Goal: Information Seeking & Learning: Compare options

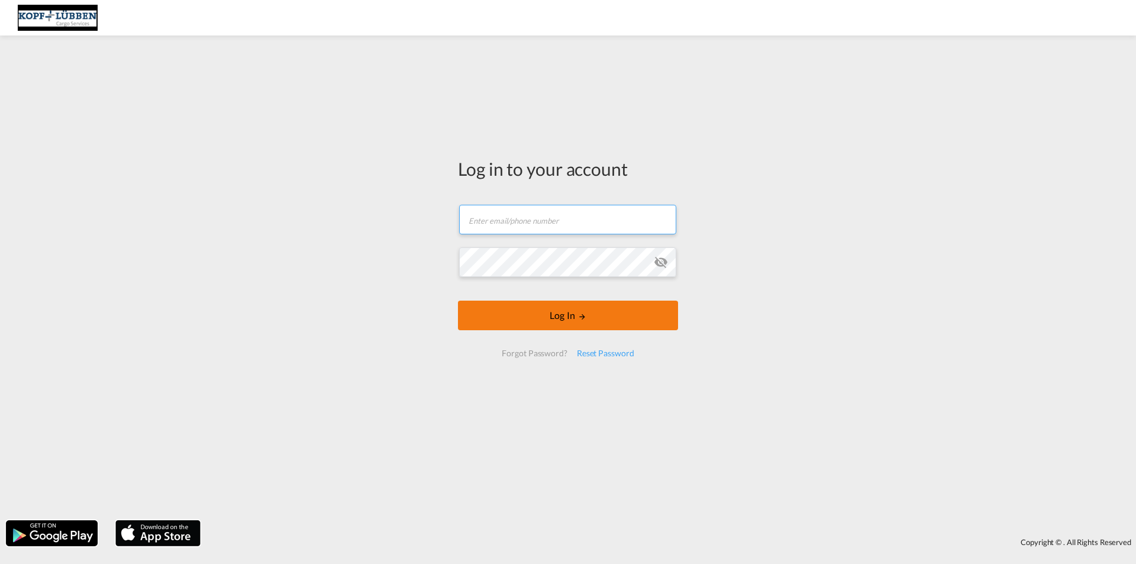
type input "[EMAIL_ADDRESS][PERSON_NAME][DOMAIN_NAME]"
click at [569, 318] on button "Log In" at bounding box center [568, 316] width 220 height 30
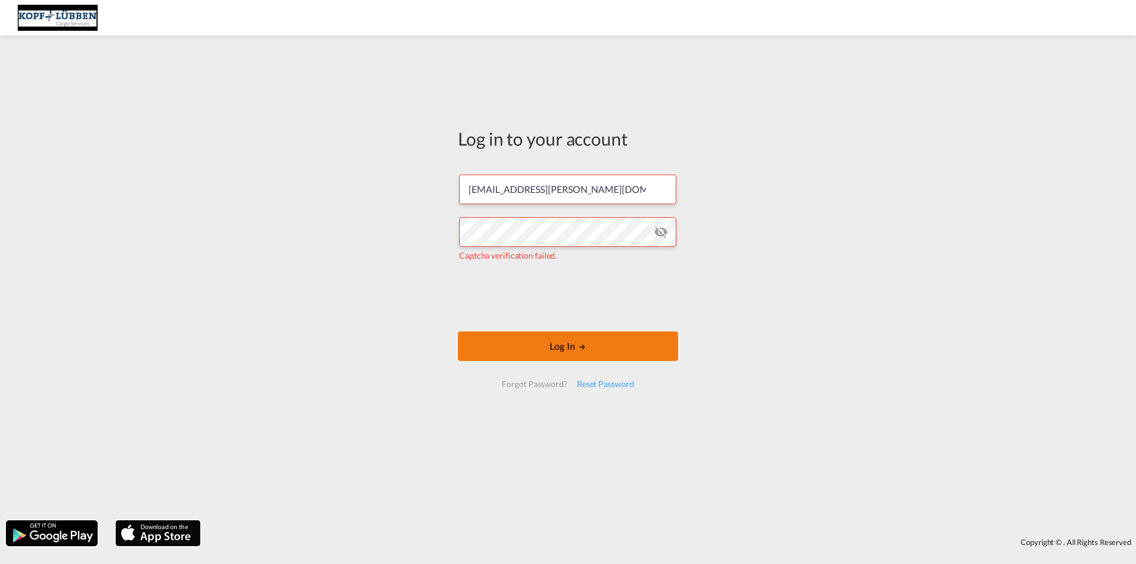
click at [583, 351] on md-icon "LOGIN" at bounding box center [582, 347] width 8 height 8
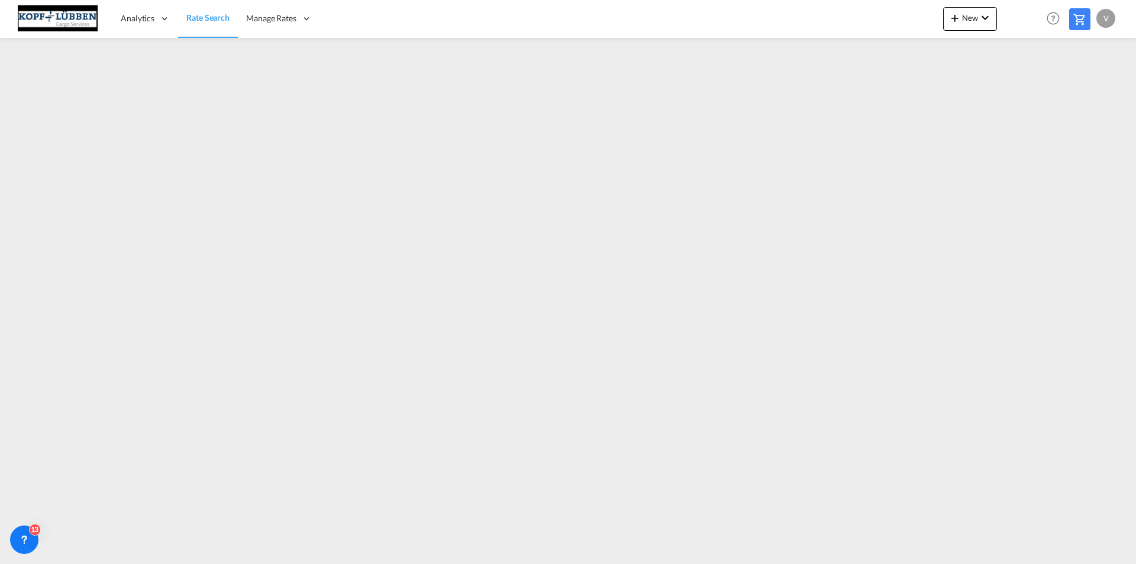
click at [1099, 21] on div "v" at bounding box center [1106, 18] width 19 height 19
drag, startPoint x: 1080, startPoint y: 89, endPoint x: 575, endPoint y: 7, distance: 512.2
click at [1077, 89] on button "Logout" at bounding box center [1093, 91] width 77 height 24
